Goal: Information Seeking & Learning: Learn about a topic

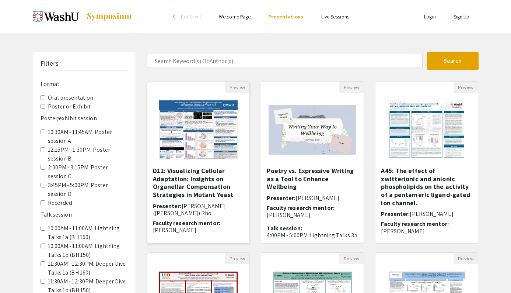
click at [212, 128] on img "Open Presentation <p>D12: Visualizing Cellular Adaptation: Insights on Organell…" at bounding box center [198, 130] width 93 height 74
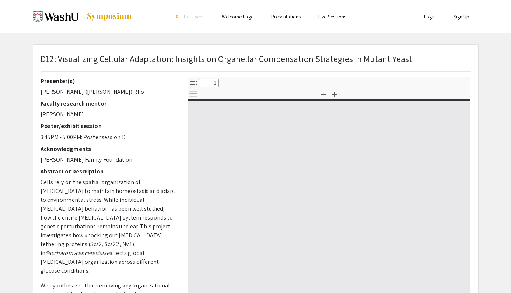
select select "custom"
type input "0"
select select "custom"
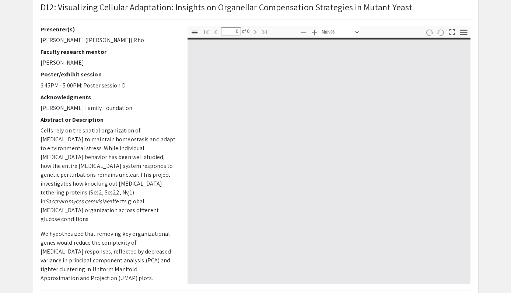
scroll to position [53, 0]
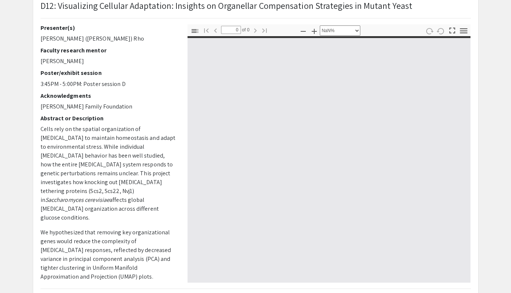
type input "1"
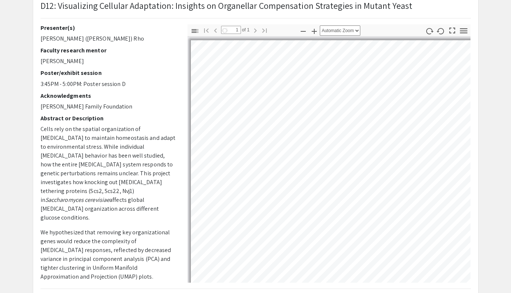
scroll to position [34, 0]
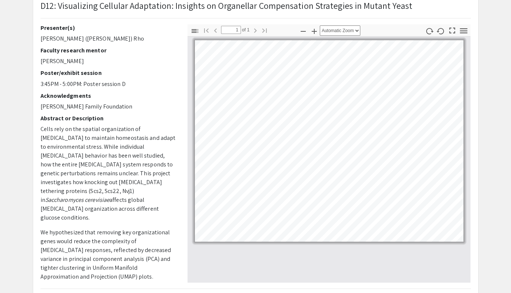
select select "auto"
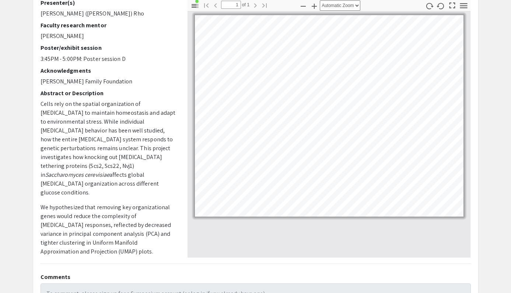
scroll to position [78, 0]
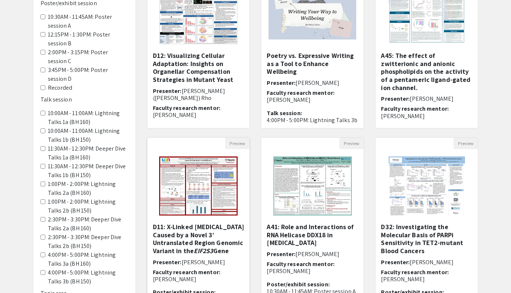
scroll to position [87, 0]
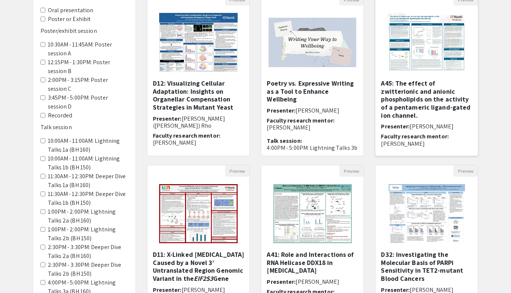
click at [447, 22] on img "Open Presentation <p>A45: The effect of zwitterionic and anionic phospholipids …" at bounding box center [426, 43] width 93 height 74
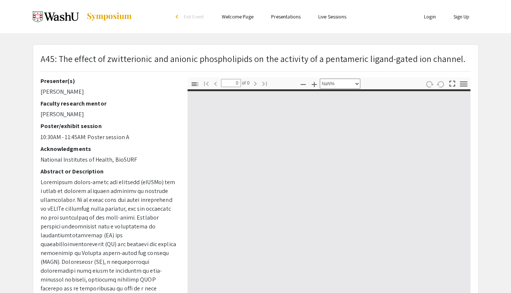
select select "auto"
type input "1"
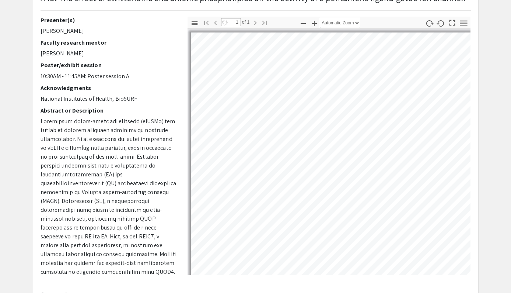
scroll to position [62, 0]
select select "auto"
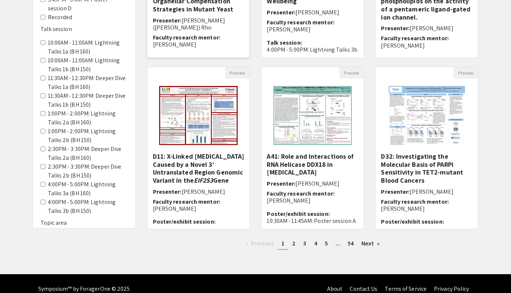
scroll to position [196, 0]
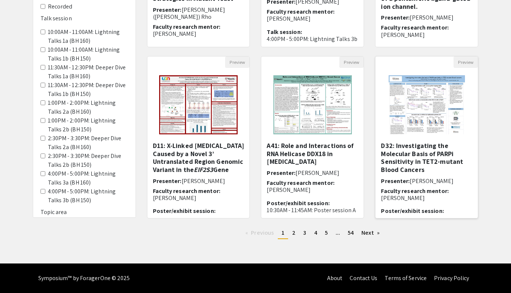
click at [392, 122] on img at bounding box center [426, 105] width 91 height 74
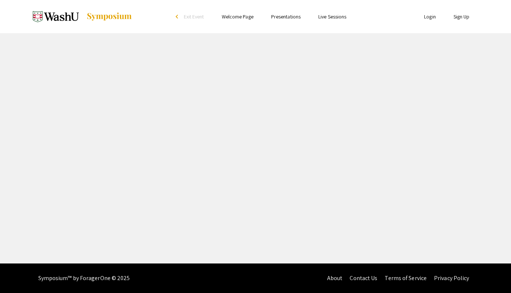
select select "custom"
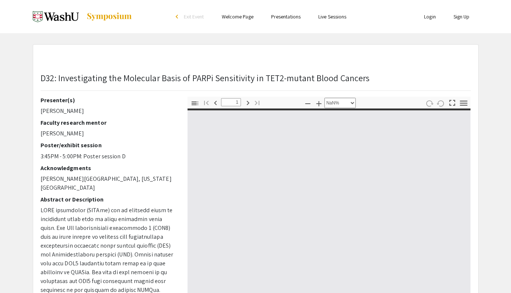
type input "0"
select select "custom"
type input "1"
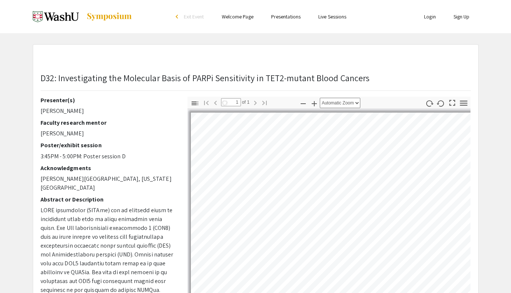
scroll to position [83, 0]
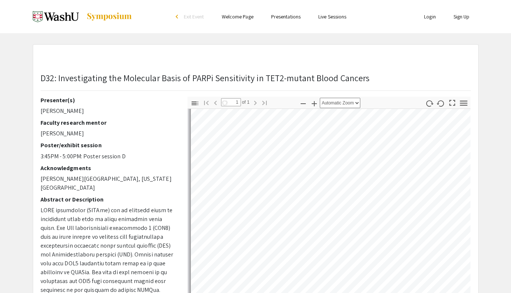
select select "auto"
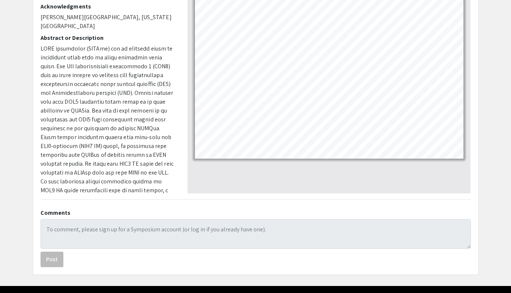
scroll to position [184, 0]
